Goal: Contribute content: Add original content to the website for others to see

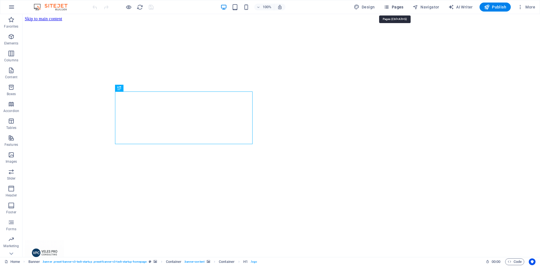
click at [398, 8] on span "Pages" at bounding box center [394, 7] width 20 height 6
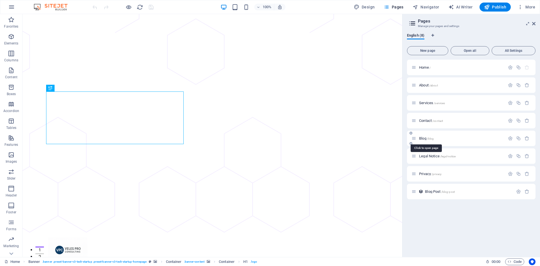
click at [429, 138] on span "/blog" at bounding box center [430, 138] width 7 height 3
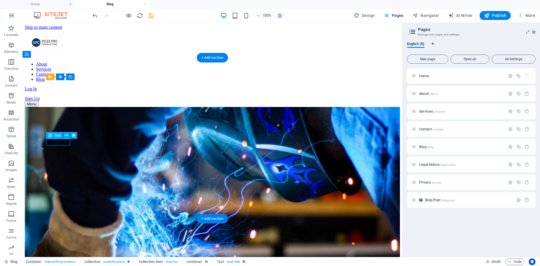
select select "1"
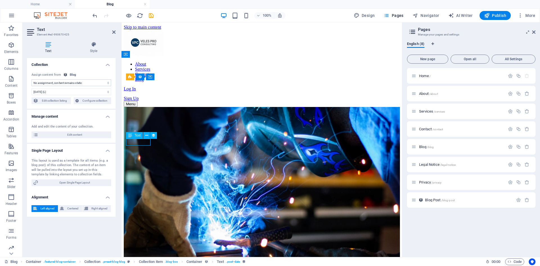
select select "publishing_date"
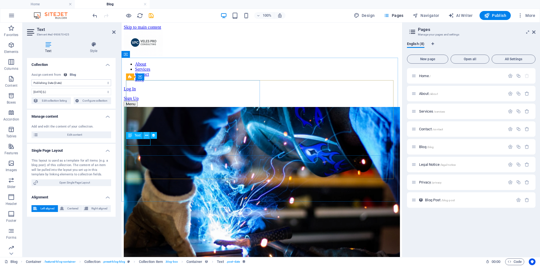
click at [145, 135] on button at bounding box center [146, 135] width 7 height 7
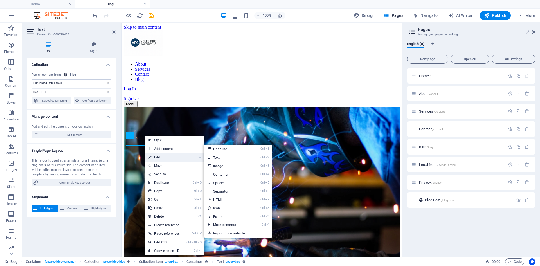
click at [154, 156] on link "⏎ Edit" at bounding box center [164, 157] width 38 height 8
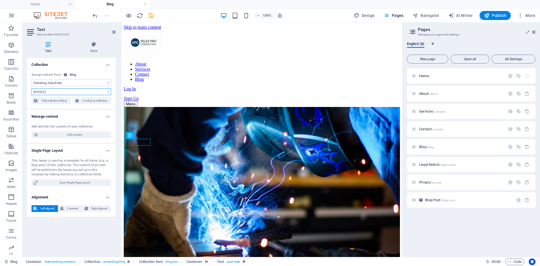
click at [87, 91] on select "[DATE] (l) [DATE] (L) [DATE] (ll) [DATE] (LL) [DATE] 2:53 PM (lll) [DATE] 2:53 …" at bounding box center [72, 91] width 80 height 7
click at [76, 89] on select "[DATE] (l) [DATE] (L) [DATE] (ll) [DATE] (LL) [DATE] 2:53 PM (lll) [DATE] 2:53 …" at bounding box center [72, 91] width 80 height 7
drag, startPoint x: 38, startPoint y: 89, endPoint x: 37, endPoint y: 92, distance: 2.9
click at [38, 91] on select "[DATE] (l) [DATE] (L) [DATE] (ll) [DATE] (LL) [DATE] 2:53 PM (lll) [DATE] 2:53 …" at bounding box center [72, 91] width 80 height 7
click at [37, 93] on select "[DATE] (l) [DATE] (L) [DATE] (ll) [DATE] (LL) [DATE] 2:53 PM (lll) [DATE] 2:53 …" at bounding box center [72, 91] width 80 height 7
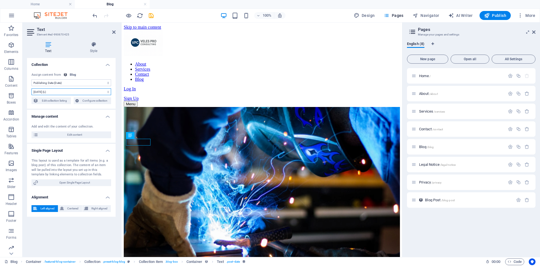
click at [35, 92] on select "[DATE] (l) [DATE] (L) [DATE] (ll) [DATE] (LL) [DATE] 2:53 PM (lll) [DATE] 2:53 …" at bounding box center [72, 91] width 80 height 7
click at [95, 239] on div "Collection No assignment, content remains static Created at (Date) Updated at (…" at bounding box center [71, 155] width 89 height 194
click at [73, 135] on span "Edit content" at bounding box center [74, 134] width 69 height 7
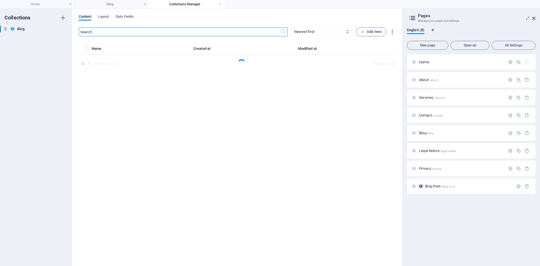
select select "NEWS"
select select "FEATURED"
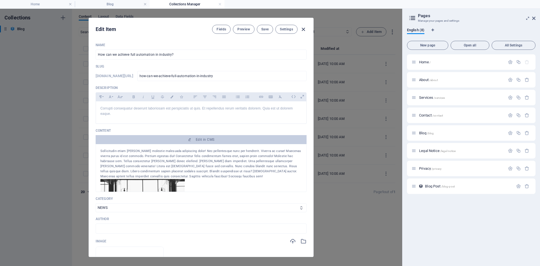
click at [305, 31] on icon "button" at bounding box center [303, 29] width 6 height 6
type input "[DATE]"
type input "how-can-we-achieve-full-automation-in-industry"
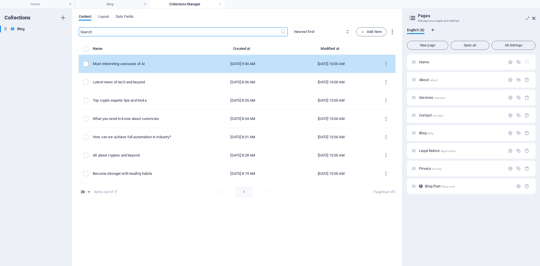
click at [205, 67] on td "[DATE] 9:00 AM" at bounding box center [243, 64] width 86 height 18
select select "AI"
select select "NOT FEATURED"
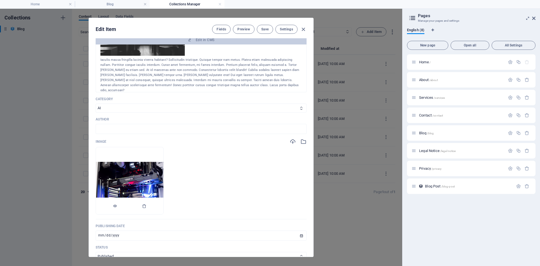
scroll to position [141, 0]
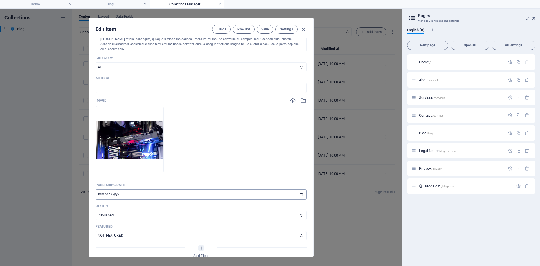
click at [120, 195] on input "[DATE]" at bounding box center [201, 194] width 211 height 10
click at [114, 192] on input "[DATE]" at bounding box center [201, 194] width 211 height 10
click at [140, 191] on input "[DATE]" at bounding box center [201, 194] width 211 height 10
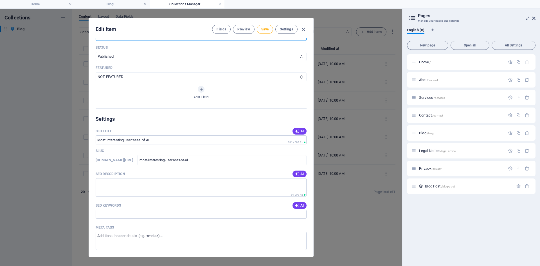
scroll to position [131, 0]
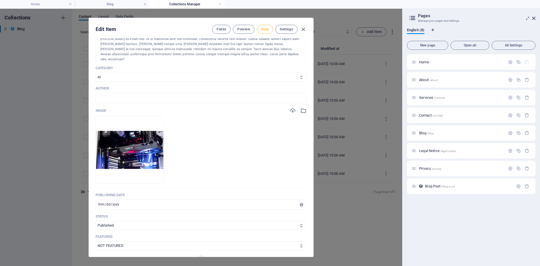
click at [261, 29] on span "Save" at bounding box center [264, 29] width 7 height 5
click at [302, 29] on icon "button" at bounding box center [303, 29] width 6 height 6
type input "[DATE]"
type input "most-interesting-usecases-of-ai"
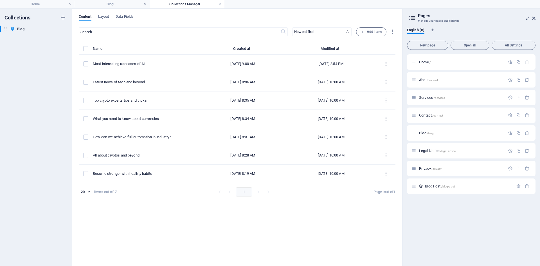
scroll to position [0, 0]
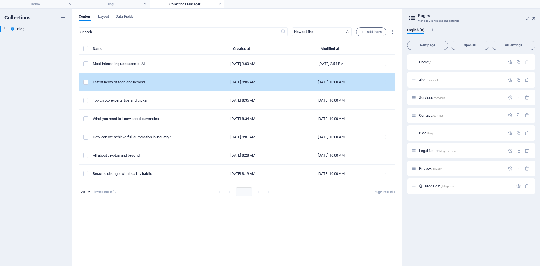
click at [200, 86] on td "[DATE] 8:36 AM" at bounding box center [243, 82] width 86 height 18
select select "NEWS"
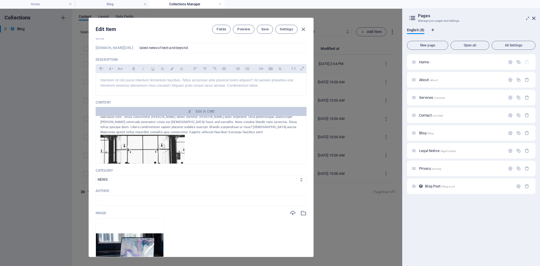
scroll to position [28, 0]
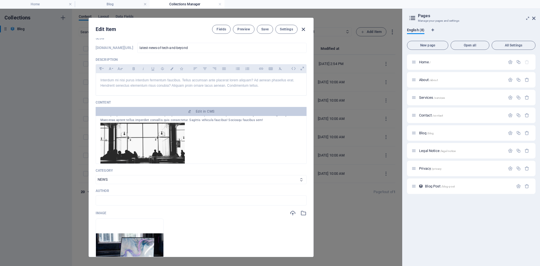
click at [304, 32] on icon "button" at bounding box center [303, 29] width 6 height 6
type input "[DATE]"
type input "latest-news-of-tech-and-beyond"
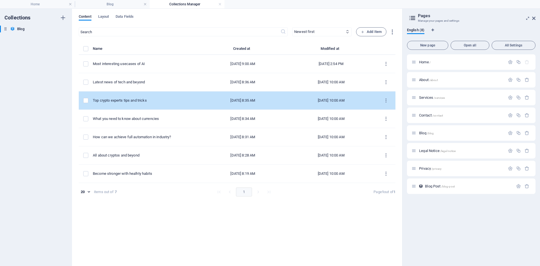
click at [123, 100] on div "Top crypto experts tips and tricks" at bounding box center [144, 100] width 103 height 5
select select "CRYPTO"
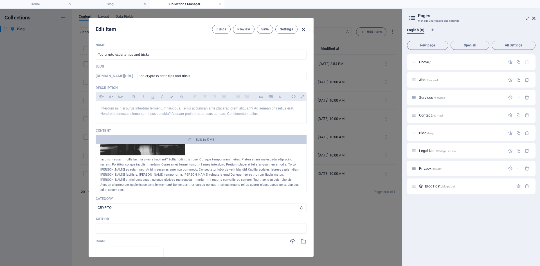
click at [301, 28] on icon "button" at bounding box center [303, 29] width 6 height 6
type input "[DATE]"
type input "top-crypto-experts-tips-and-tricks"
